Goal: Transaction & Acquisition: Book appointment/travel/reservation

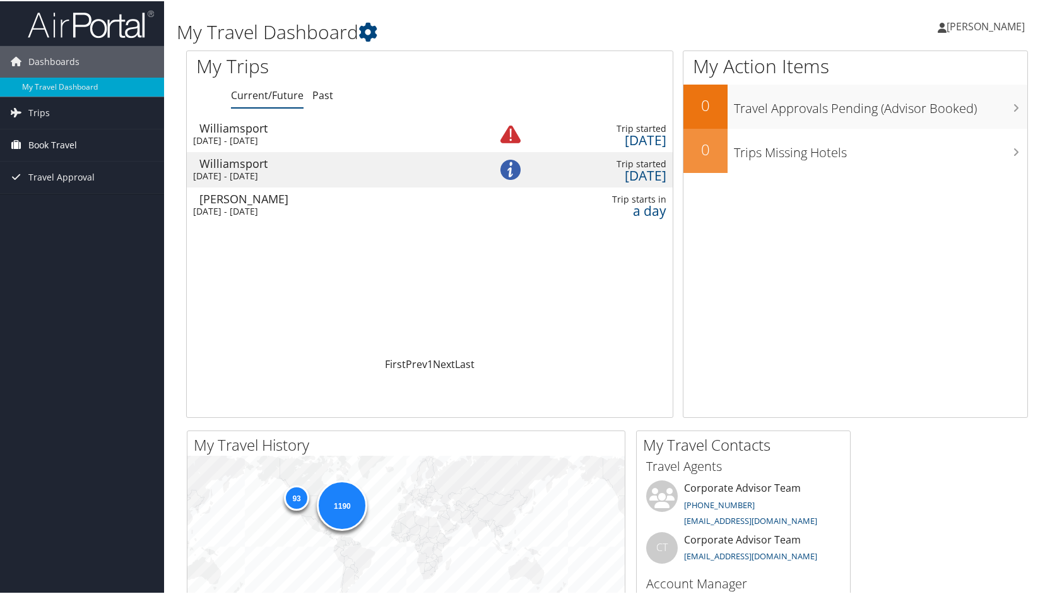
click at [49, 140] on span "Book Travel" at bounding box center [52, 144] width 49 height 32
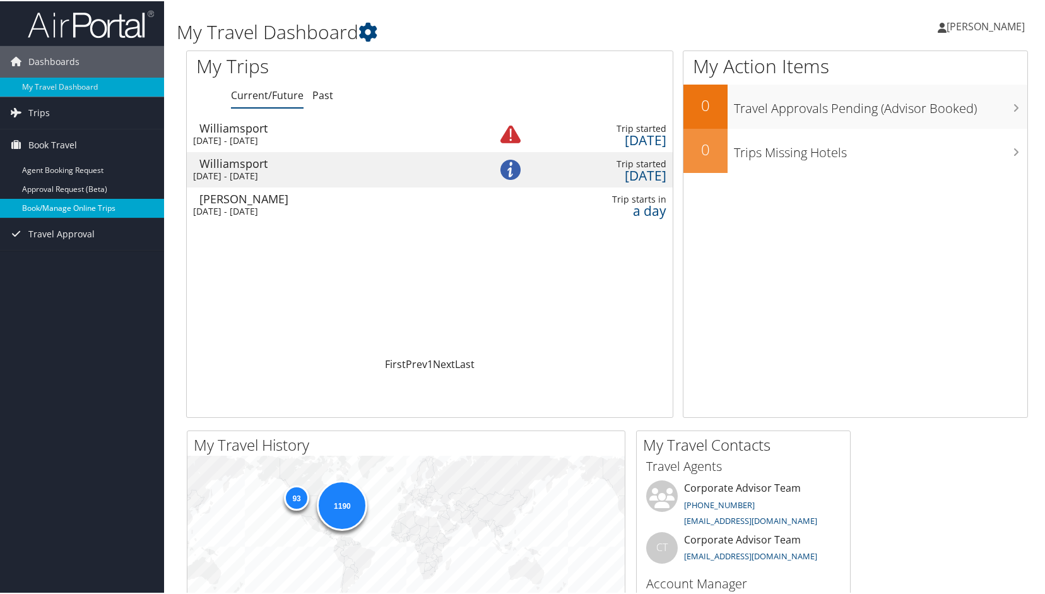
click at [85, 209] on link "Book/Manage Online Trips" at bounding box center [82, 207] width 164 height 19
